Goal: Transaction & Acquisition: Purchase product/service

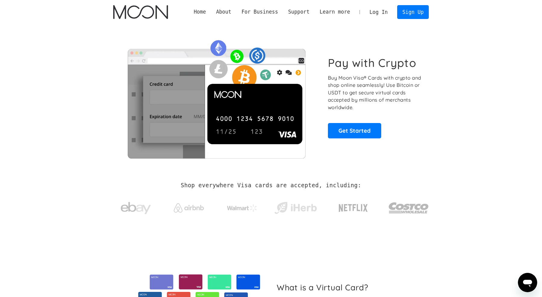
click at [378, 14] on link "Log In" at bounding box center [378, 11] width 28 height 13
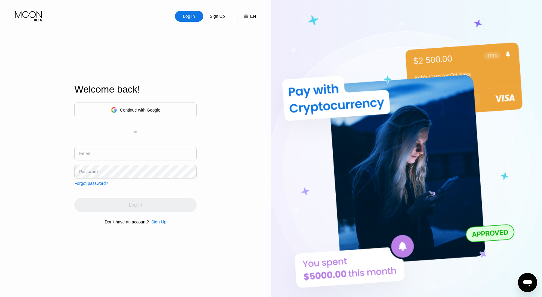
click at [124, 159] on input "text" at bounding box center [135, 154] width 122 height 14
type input "[EMAIL_ADDRESS][DOMAIN_NAME]"
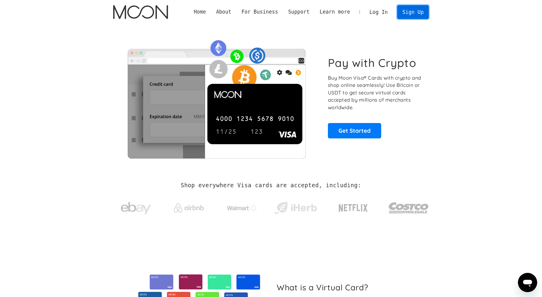
click at [405, 15] on link "Sign Up" at bounding box center [412, 12] width 31 height 14
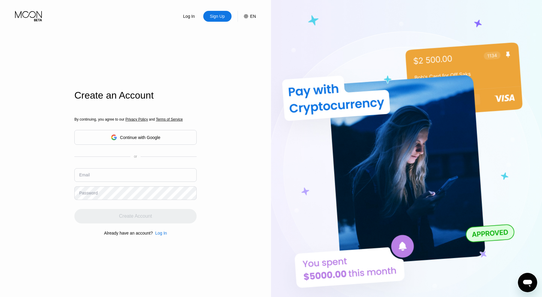
click at [144, 171] on input "text" at bounding box center [135, 175] width 122 height 14
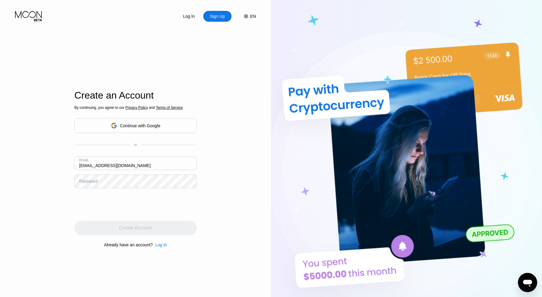
type input "jijdamn@gmail.com"
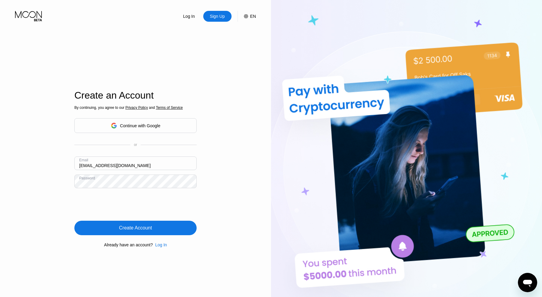
click at [114, 228] on div "Create Account" at bounding box center [135, 227] width 122 height 14
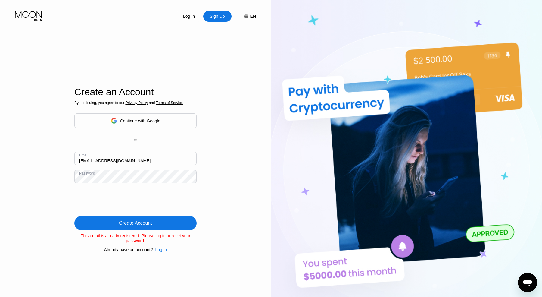
click at [105, 222] on div "Create Account" at bounding box center [135, 223] width 122 height 14
click at [114, 217] on div "Create Account" at bounding box center [135, 223] width 122 height 14
click at [128, 120] on div "Continue with Google" at bounding box center [140, 120] width 40 height 5
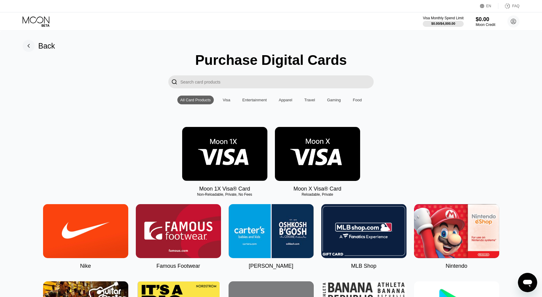
click at [307, 169] on img at bounding box center [317, 154] width 85 height 54
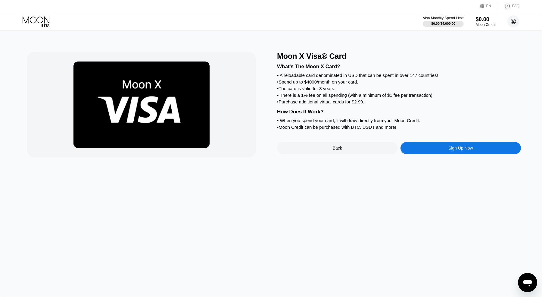
click at [509, 22] on circle at bounding box center [514, 21] width 12 height 12
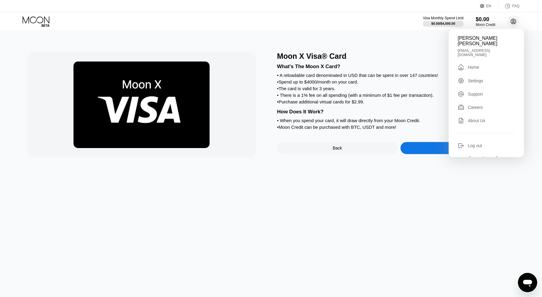
click at [509, 22] on circle at bounding box center [514, 21] width 12 height 12
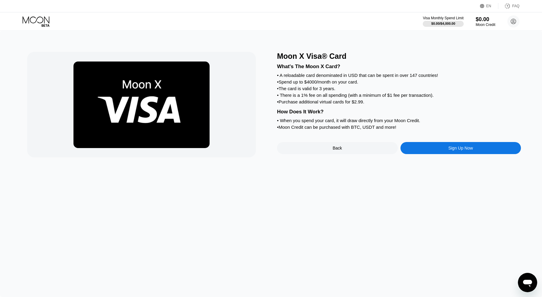
click at [449, 145] on div "Sign Up Now" at bounding box center [461, 148] width 121 height 12
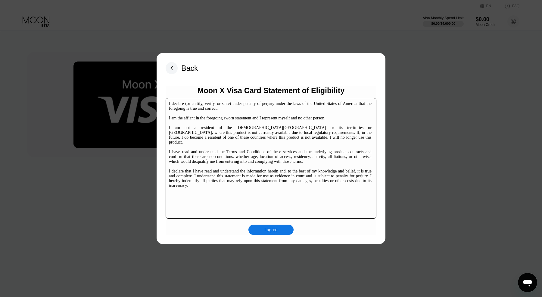
scroll to position [89, 0]
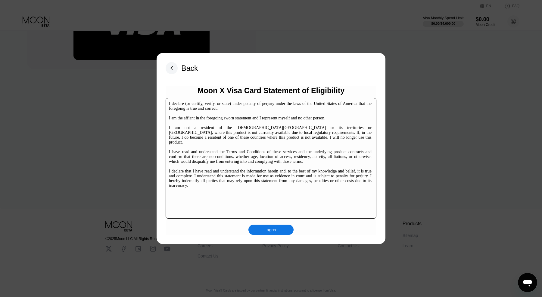
click at [264, 233] on div "I agree" at bounding box center [270, 229] width 45 height 10
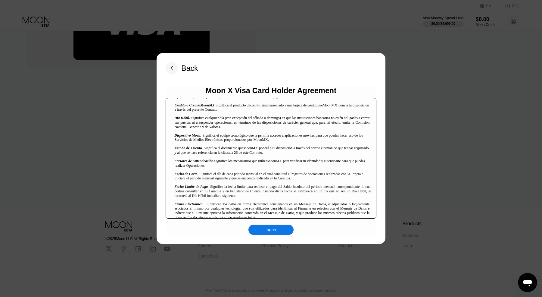
scroll to position [287, 0]
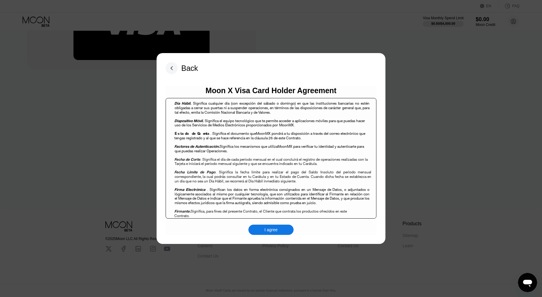
click at [269, 233] on div "I agree" at bounding box center [270, 229] width 45 height 10
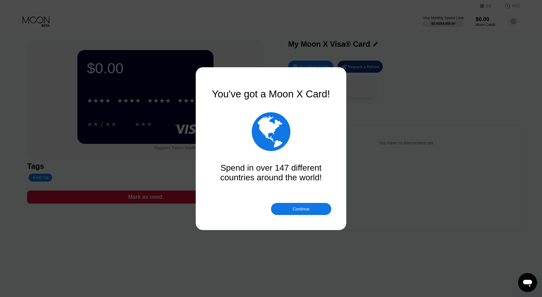
click at [298, 205] on div "Continue" at bounding box center [301, 209] width 60 height 12
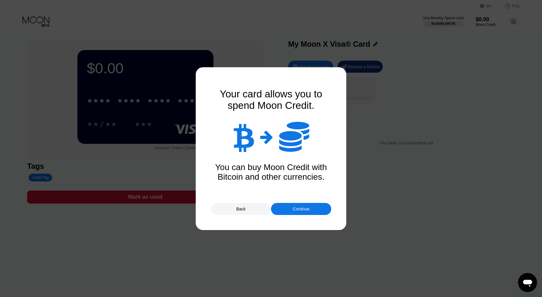
click at [298, 204] on div "Continue" at bounding box center [301, 209] width 60 height 12
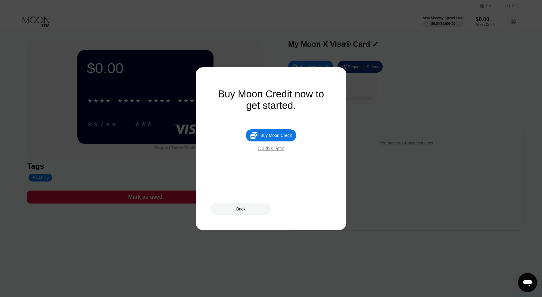
click at [277, 142] on div " Buy Moon Credit Do this later" at bounding box center [271, 140] width 120 height 22
click at [275, 148] on div "Do this later" at bounding box center [271, 148] width 26 height 5
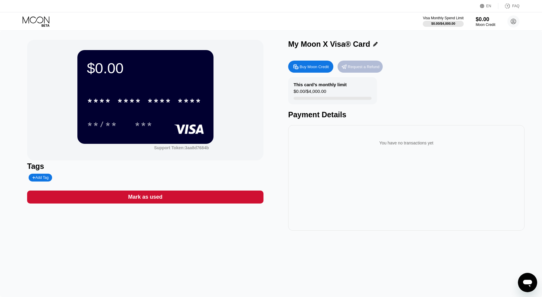
click at [361, 67] on div "Request a Refund" at bounding box center [364, 66] width 32 height 5
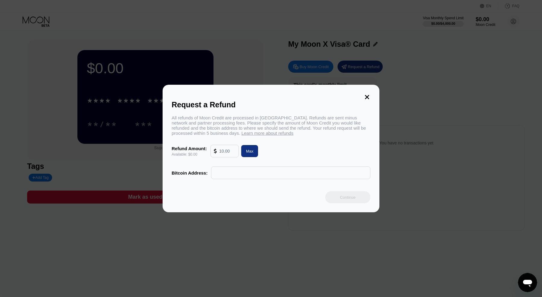
click at [366, 98] on icon at bounding box center [367, 97] width 7 height 7
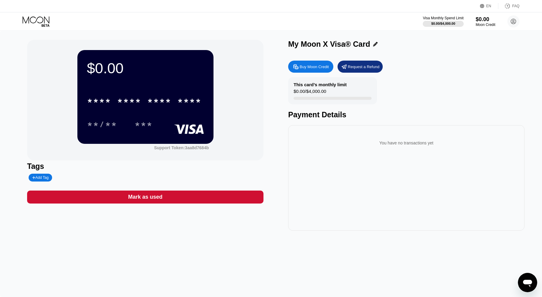
click at [314, 70] on div "Buy Moon Credit" at bounding box center [310, 67] width 45 height 12
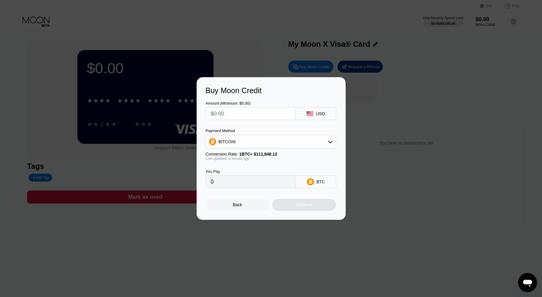
click at [261, 106] on div "Amount (Minimum: $5.00)" at bounding box center [251, 110] width 90 height 19
click at [277, 139] on div "BITCOIN" at bounding box center [271, 142] width 130 height 12
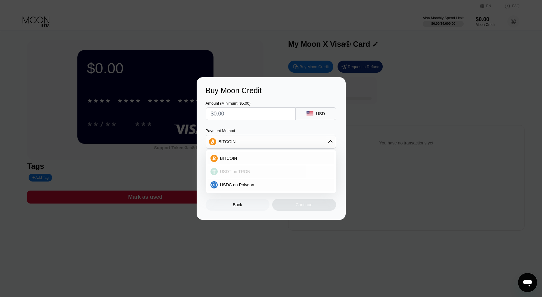
click at [256, 172] on div "USDT on TRON" at bounding box center [275, 171] width 114 height 5
type input "0.00"
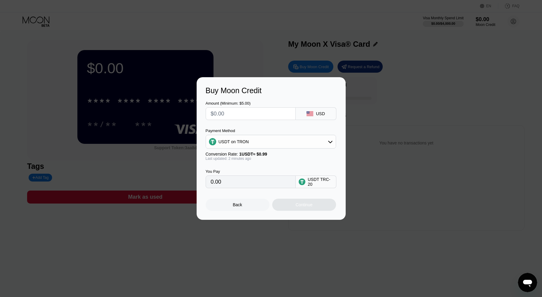
click at [251, 108] on input "text" at bounding box center [251, 114] width 80 height 12
type input "$1"
type input "1.01"
type input "$10"
type input "10.10"
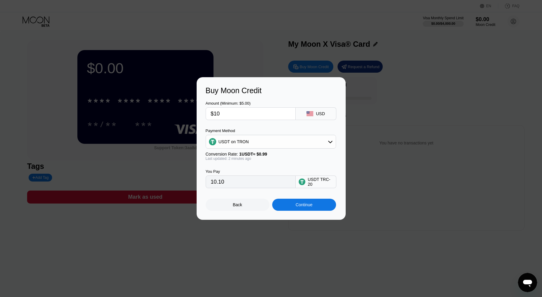
type input "$100"
type input "101.01"
type input "$10"
type input "10.10"
type input "$10"
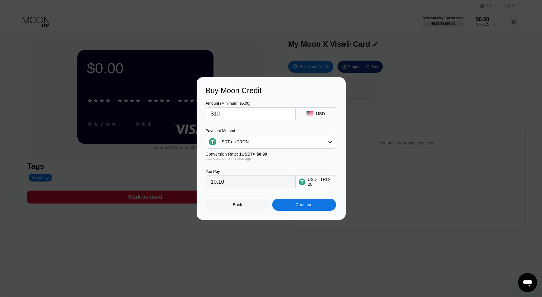
click at [299, 203] on div "Continue" at bounding box center [304, 204] width 17 height 5
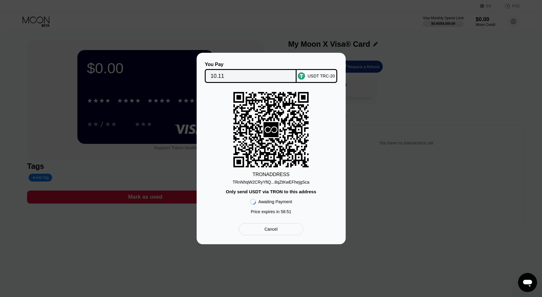
click at [278, 230] on div "Cancel" at bounding box center [271, 229] width 64 height 12
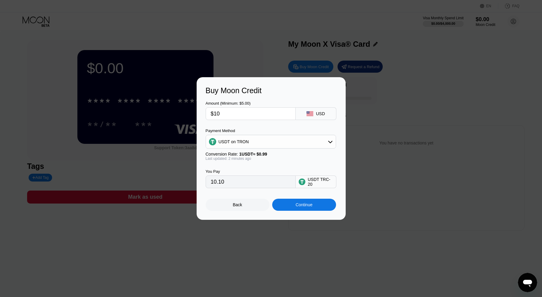
click at [300, 207] on div "Continue" at bounding box center [304, 204] width 64 height 12
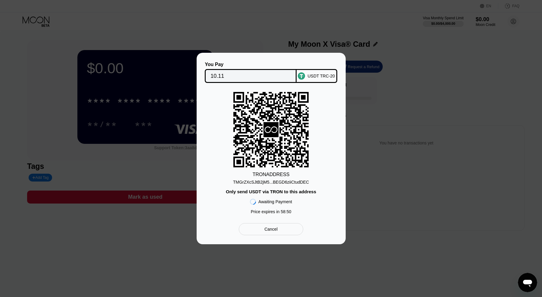
click at [286, 183] on div "TMGrZXcSJtB2jM5...BEGD6ziiCtudDEC" at bounding box center [271, 182] width 76 height 5
click at [275, 232] on div "Cancel" at bounding box center [271, 229] width 64 height 12
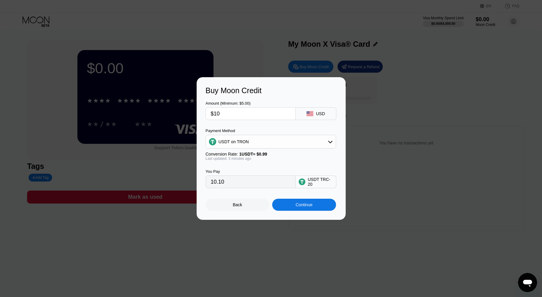
click at [251, 200] on div "Back" at bounding box center [238, 204] width 64 height 12
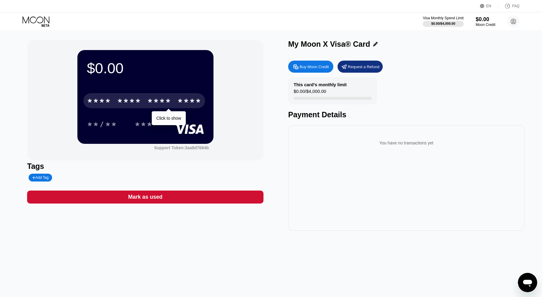
click at [181, 101] on div "****" at bounding box center [189, 102] width 24 height 10
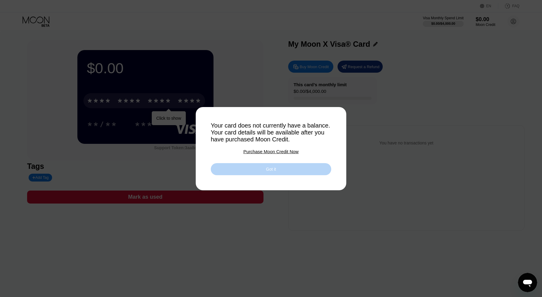
click at [264, 166] on div "Got it" at bounding box center [271, 169] width 120 height 12
